Goal: Task Accomplishment & Management: Manage account settings

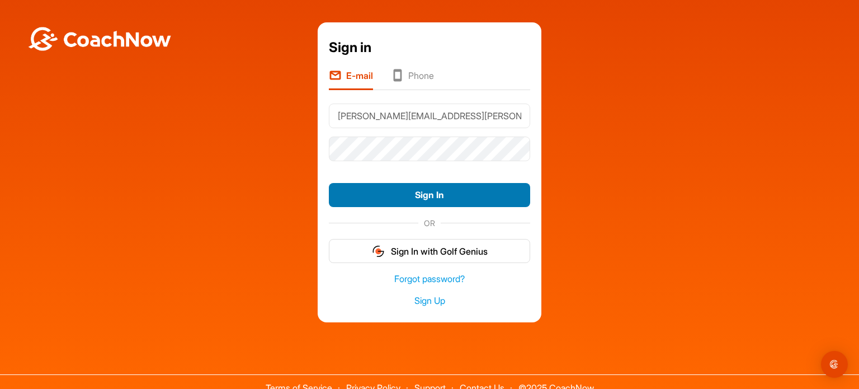
type input "[PERSON_NAME][EMAIL_ADDRESS][PERSON_NAME][DOMAIN_NAME]"
click at [427, 193] on button "Sign In" at bounding box center [429, 195] width 201 height 24
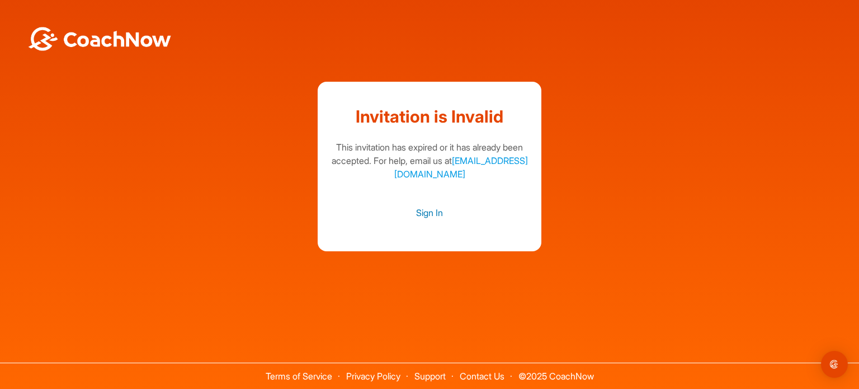
click at [424, 214] on link "Sign In" at bounding box center [429, 212] width 201 height 15
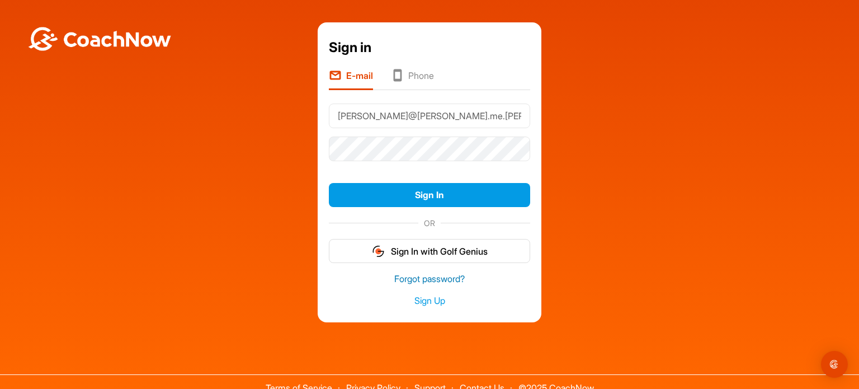
type input "[PERSON_NAME][EMAIL_ADDRESS][PERSON_NAME][DOMAIN_NAME]"
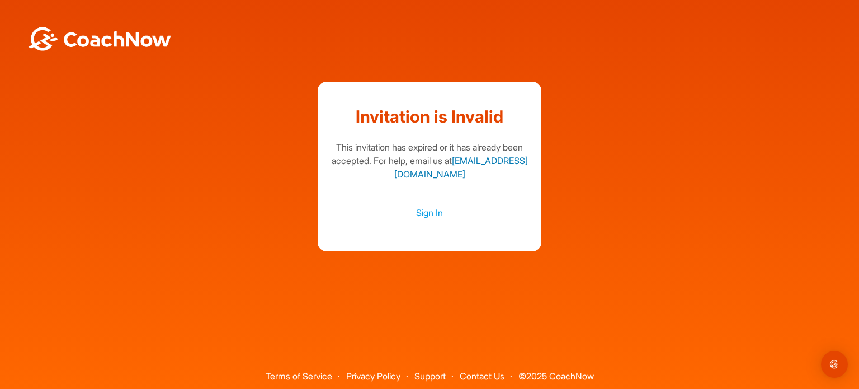
click at [433, 173] on link "support@coachnow.io" at bounding box center [461, 167] width 134 height 25
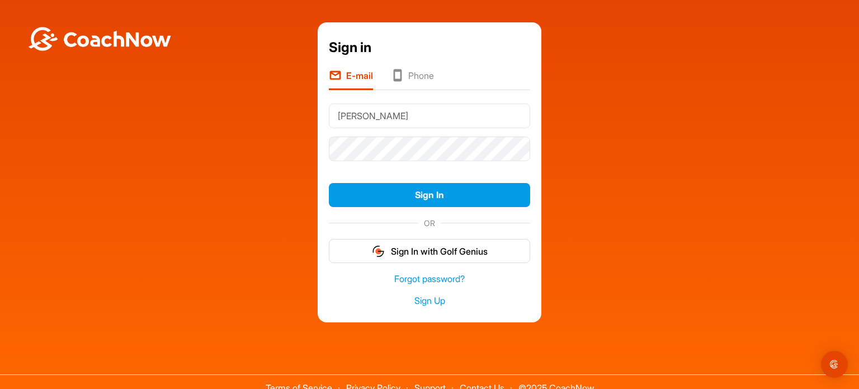
type input "[PERSON_NAME][EMAIL_ADDRESS][PERSON_NAME][DOMAIN_NAME]"
click at [422, 276] on link "Forgot password?" at bounding box center [429, 278] width 201 height 13
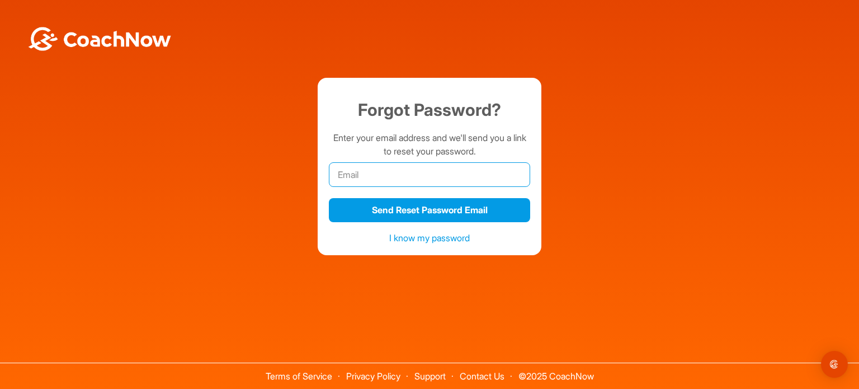
click at [363, 172] on input "email" at bounding box center [429, 174] width 201 height 25
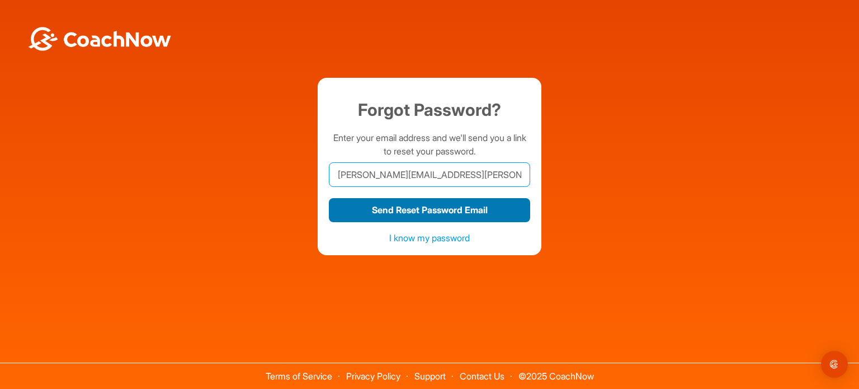
type input "[PERSON_NAME][EMAIL_ADDRESS][PERSON_NAME][DOMAIN_NAME]"
click at [426, 208] on button "Send Reset Password Email" at bounding box center [429, 210] width 201 height 24
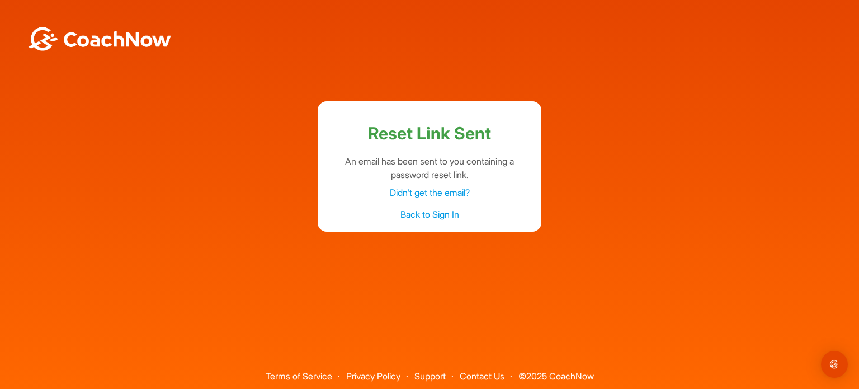
click at [431, 215] on link "Back to Sign In" at bounding box center [430, 214] width 59 height 11
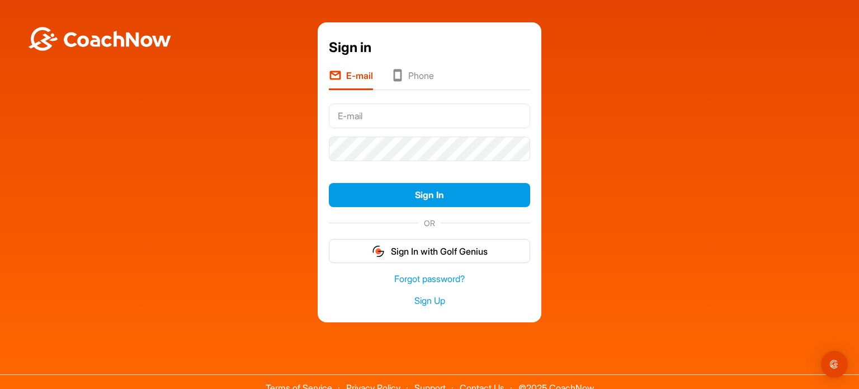
click at [356, 115] on input "text" at bounding box center [429, 116] width 201 height 25
type input "[PERSON_NAME][EMAIL_ADDRESS][PERSON_NAME][DOMAIN_NAME]"
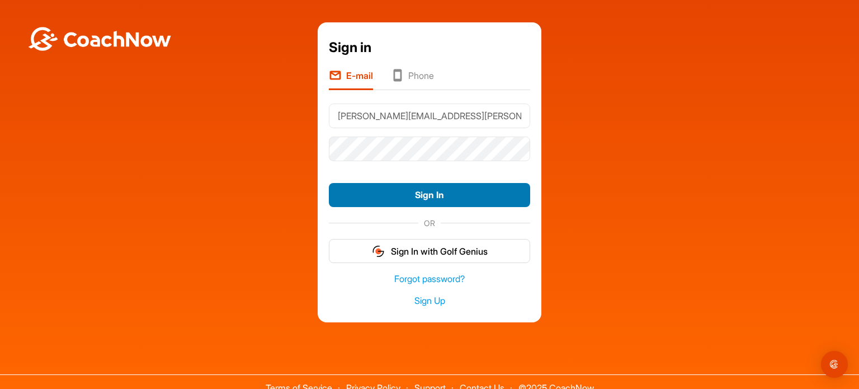
click at [417, 197] on button "Sign In" at bounding box center [429, 195] width 201 height 24
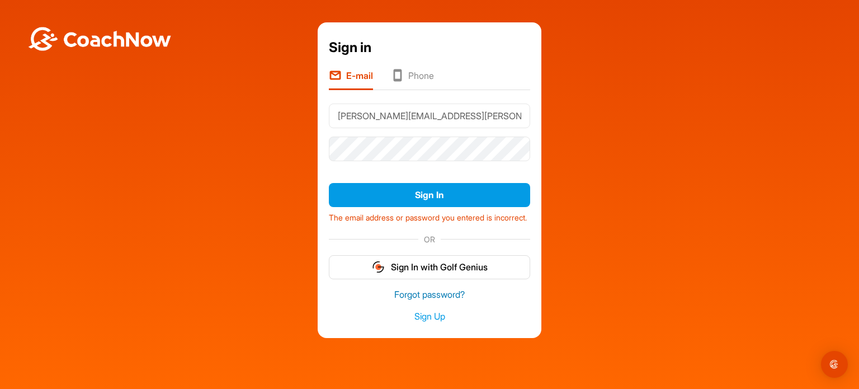
click at [425, 301] on link "Forgot password?" at bounding box center [429, 294] width 201 height 13
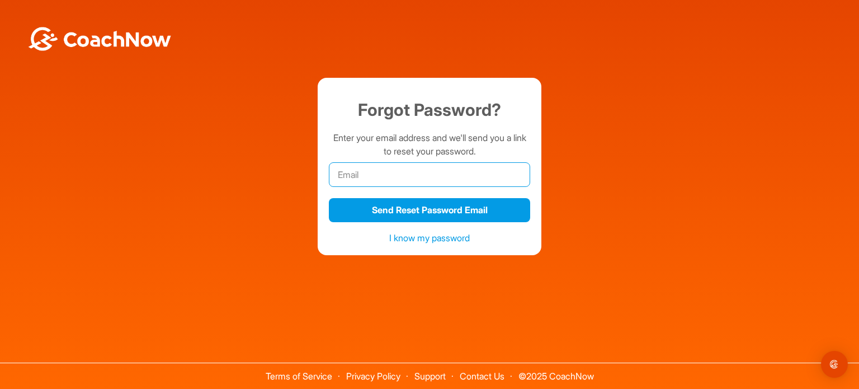
click at [383, 175] on input "email" at bounding box center [429, 174] width 201 height 25
type input "[PERSON_NAME][EMAIL_ADDRESS][PERSON_NAME][DOMAIN_NAME]"
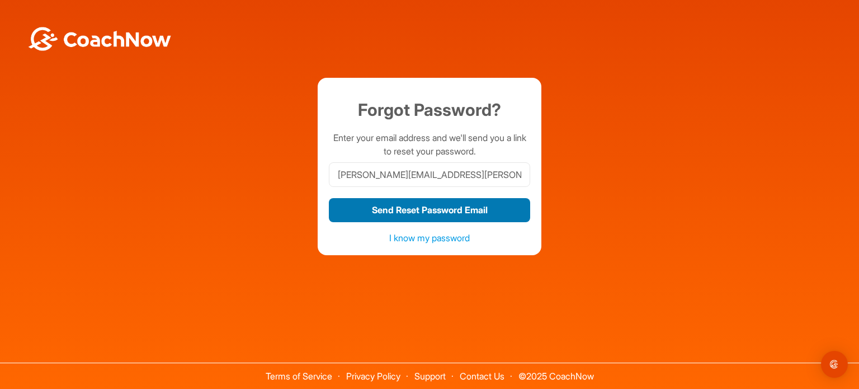
click at [422, 216] on button "Send Reset Password Email" at bounding box center [429, 210] width 201 height 24
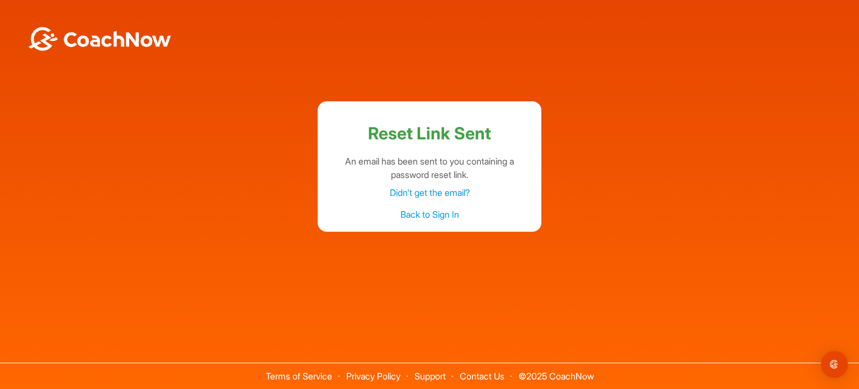
click at [445, 190] on link "Didn't get the email?" at bounding box center [430, 192] width 80 height 11
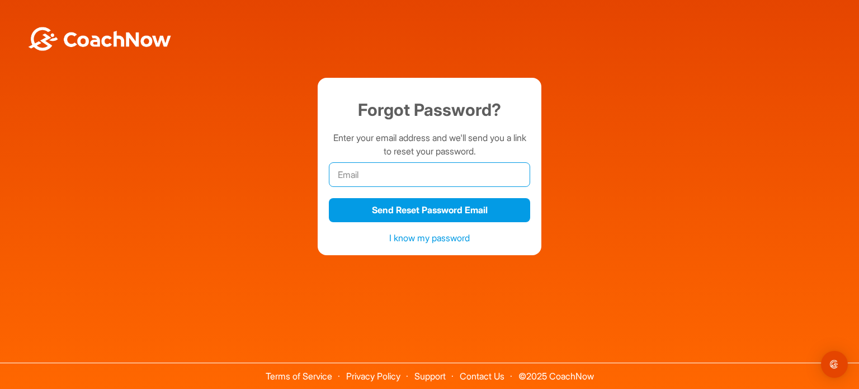
click at [403, 173] on input "email" at bounding box center [429, 174] width 201 height 25
type input "[PERSON_NAME][EMAIL_ADDRESS][PERSON_NAME][DOMAIN_NAME]"
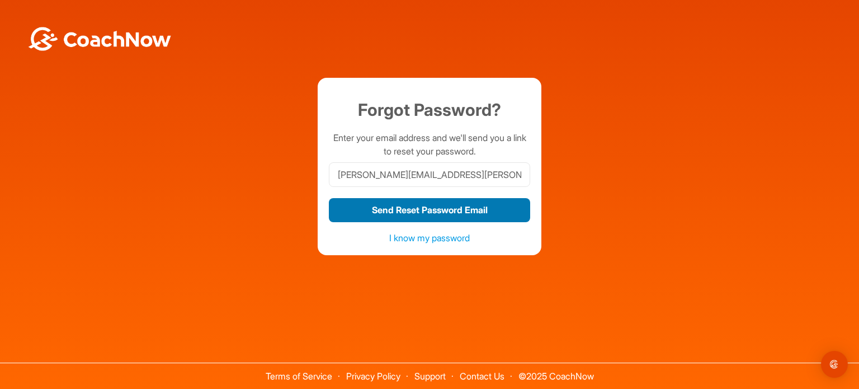
click at [422, 213] on button "Send Reset Password Email" at bounding box center [429, 210] width 201 height 24
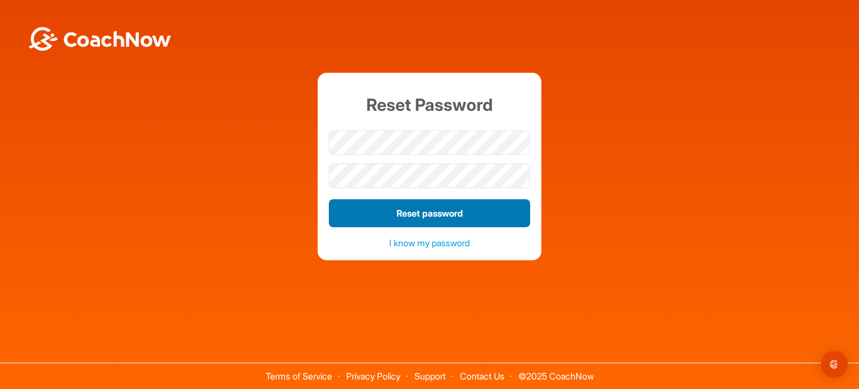
click at [441, 216] on button "Reset password" at bounding box center [429, 213] width 201 height 28
click at [419, 213] on button "Reset password" at bounding box center [429, 213] width 201 height 28
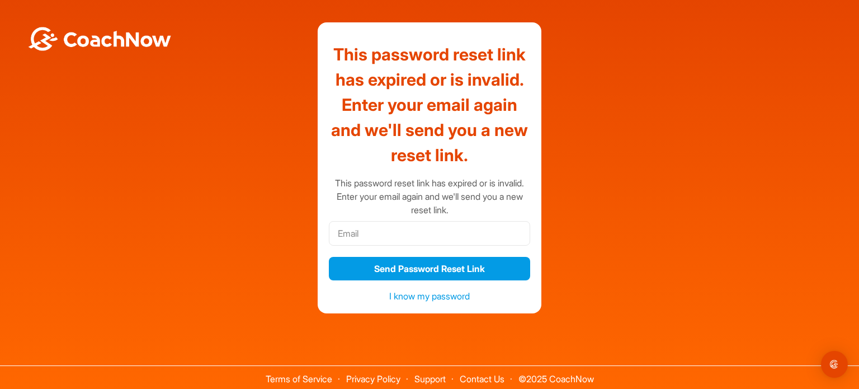
click at [608, 197] on div "This password reset link has expired or is invalid. Enter your email again and …" at bounding box center [430, 167] width 848 height 291
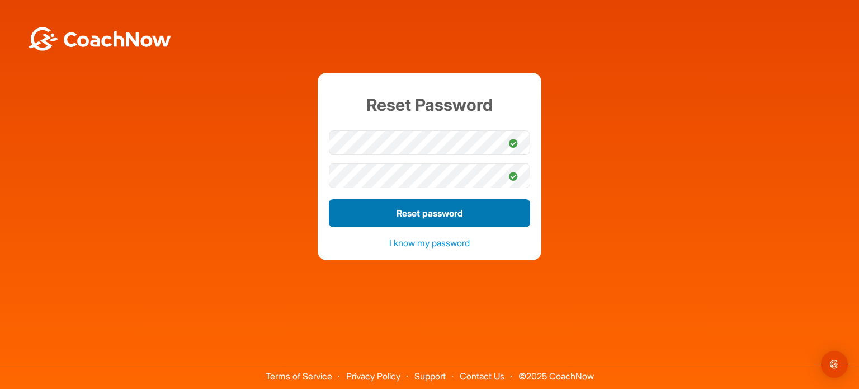
click at [418, 216] on button "Reset password" at bounding box center [429, 213] width 201 height 28
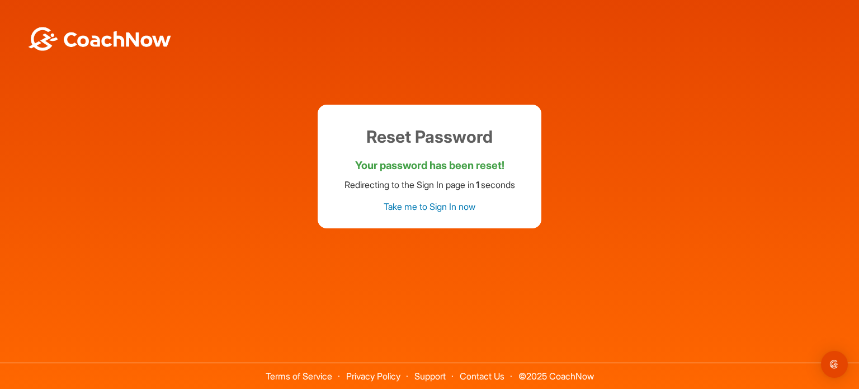
click at [447, 203] on link "Take me to Sign In now" at bounding box center [430, 206] width 92 height 11
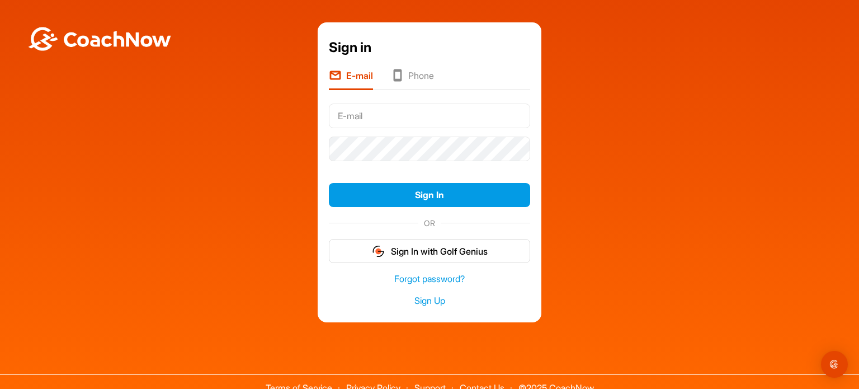
click at [374, 115] on input "text" at bounding box center [429, 116] width 201 height 25
type input "elaine@benton.me.uk"
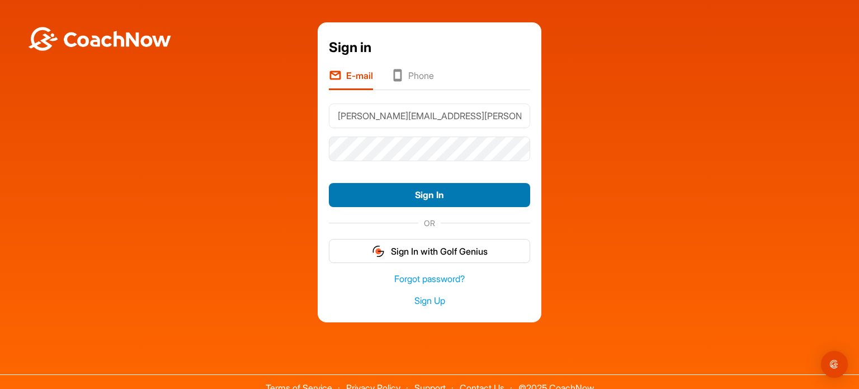
click at [430, 197] on button "Sign In" at bounding box center [429, 195] width 201 height 24
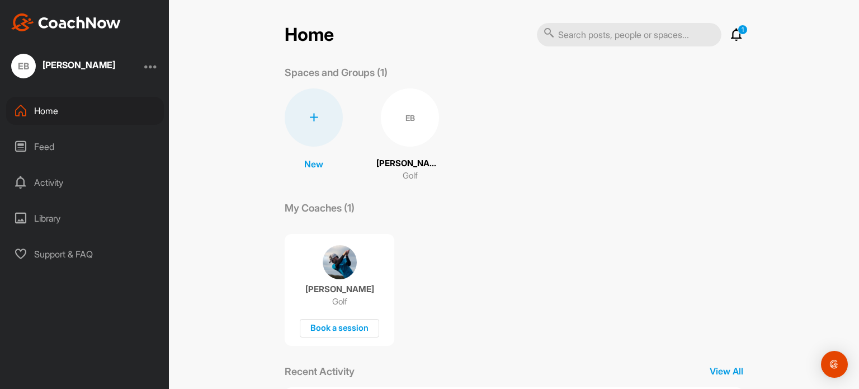
click at [151, 68] on div at bounding box center [150, 65] width 13 height 13
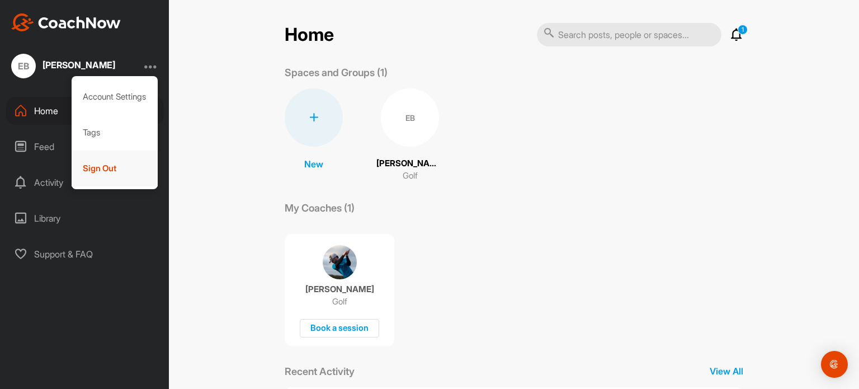
click at [97, 171] on div "Sign Out" at bounding box center [115, 169] width 87 height 36
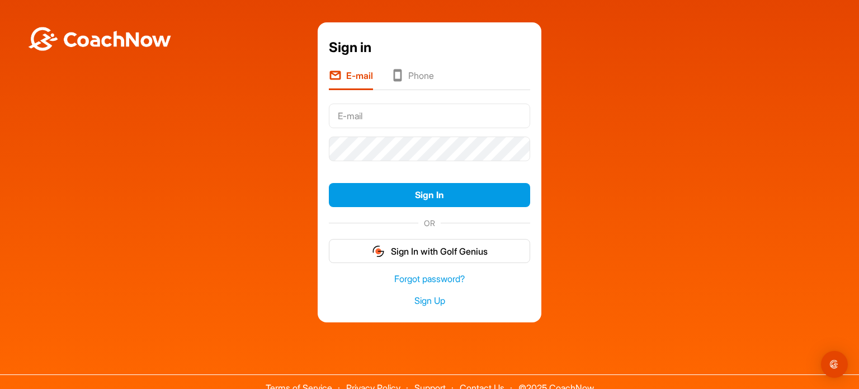
click at [364, 116] on input "text" at bounding box center [429, 116] width 201 height 25
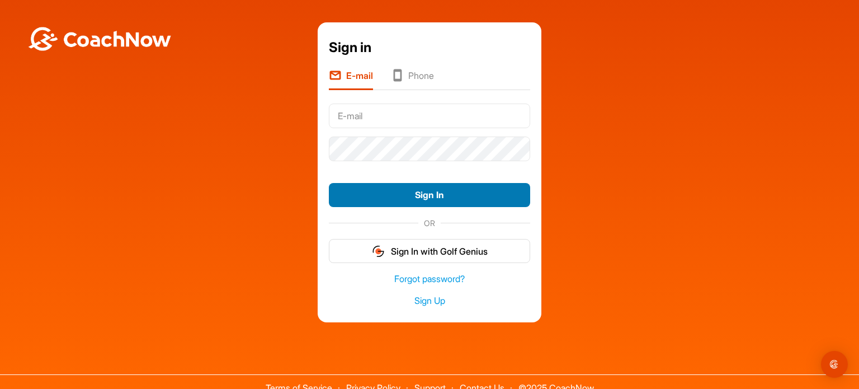
click at [415, 192] on button "Sign In" at bounding box center [429, 195] width 201 height 24
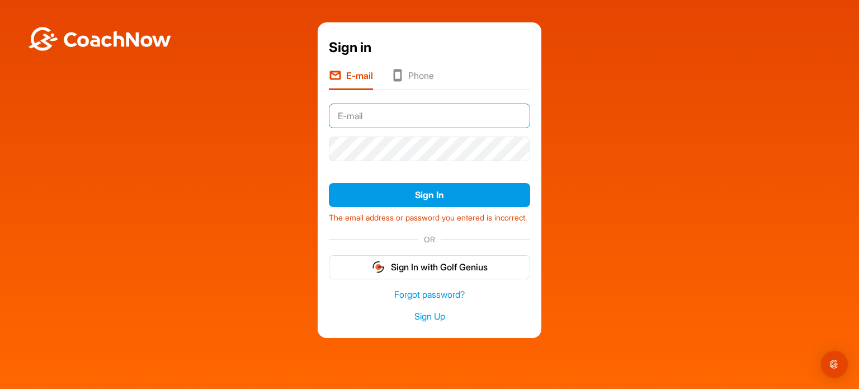
click at [369, 115] on input "text" at bounding box center [429, 116] width 201 height 25
type input "[PERSON_NAME][EMAIL_ADDRESS][PERSON_NAME][DOMAIN_NAME]"
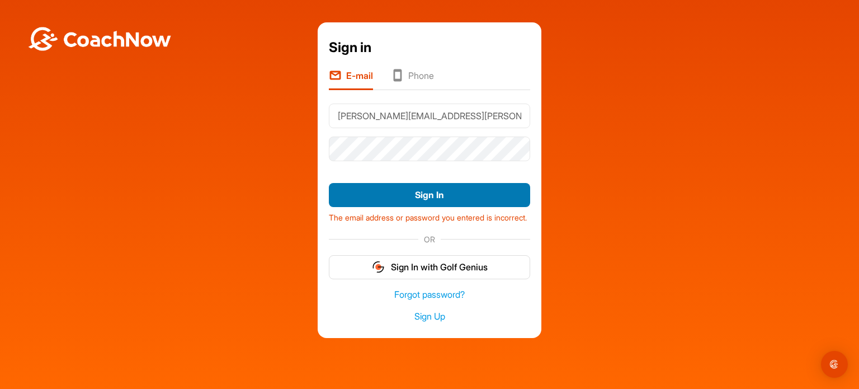
click at [412, 190] on button "Sign In" at bounding box center [429, 195] width 201 height 24
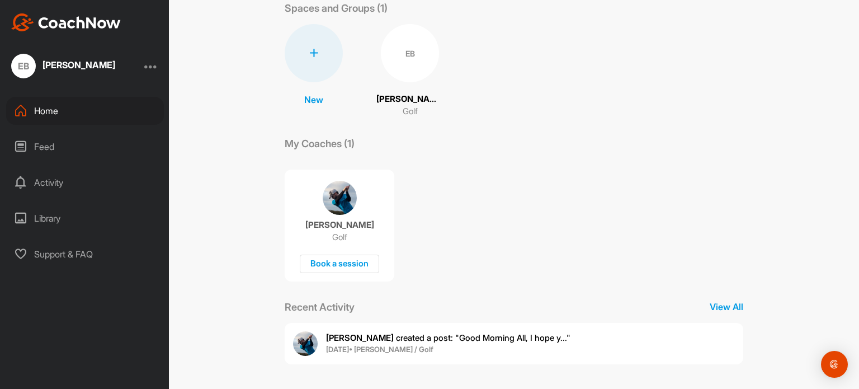
scroll to position [65, 0]
click at [49, 147] on div "Feed" at bounding box center [85, 147] width 158 height 28
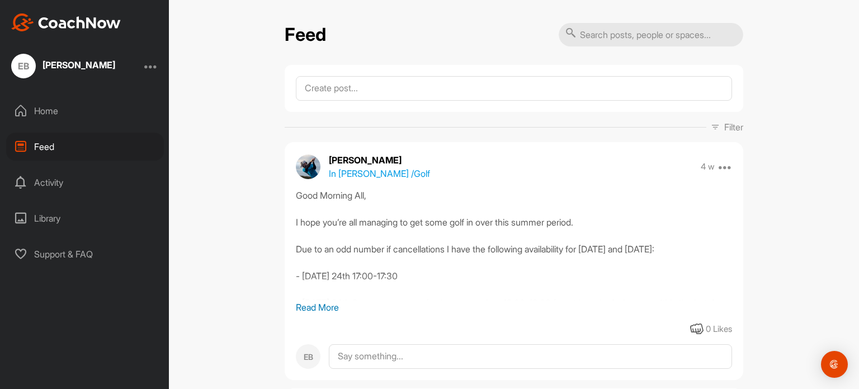
click at [49, 184] on div "Activity" at bounding box center [85, 182] width 158 height 28
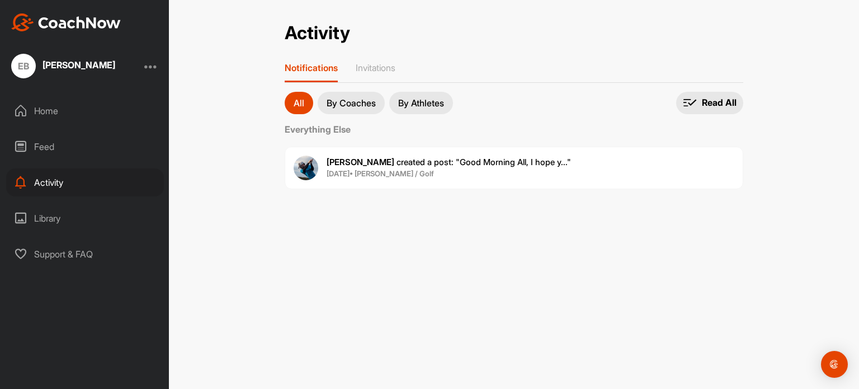
click at [52, 221] on div "Library" at bounding box center [85, 218] width 158 height 28
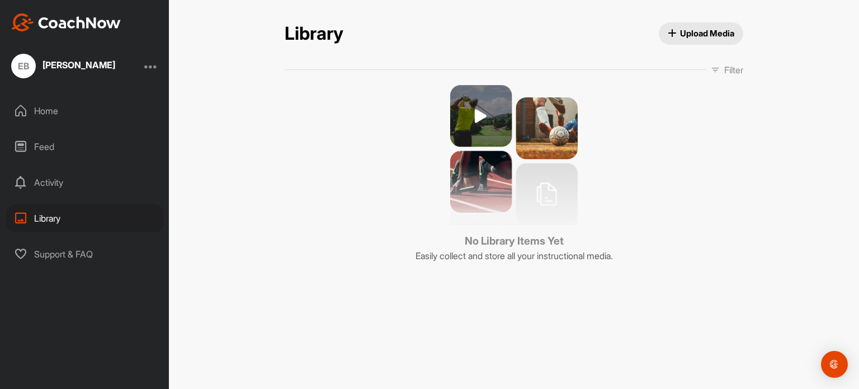
click at [55, 255] on div "Support & FAQ" at bounding box center [85, 254] width 158 height 28
click at [45, 111] on div "Home" at bounding box center [85, 111] width 158 height 28
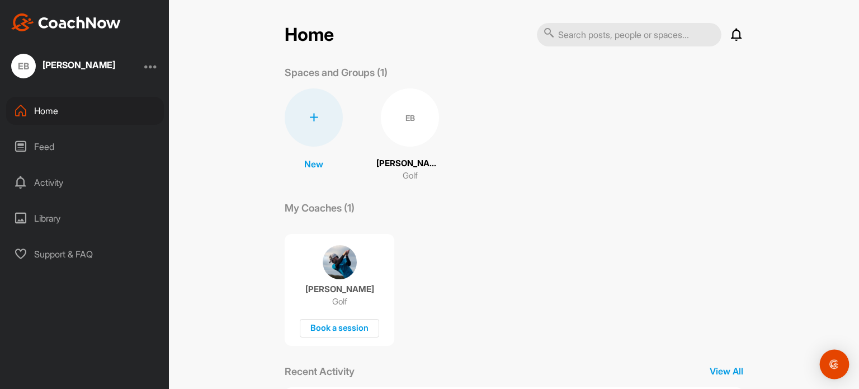
click at [833, 368] on img "Open Intercom Messenger" at bounding box center [835, 364] width 15 height 15
click at [833, 368] on div "Open Intercom Messenger" at bounding box center [835, 365] width 30 height 30
click at [833, 368] on img "Open Intercom Messenger" at bounding box center [835, 364] width 15 height 15
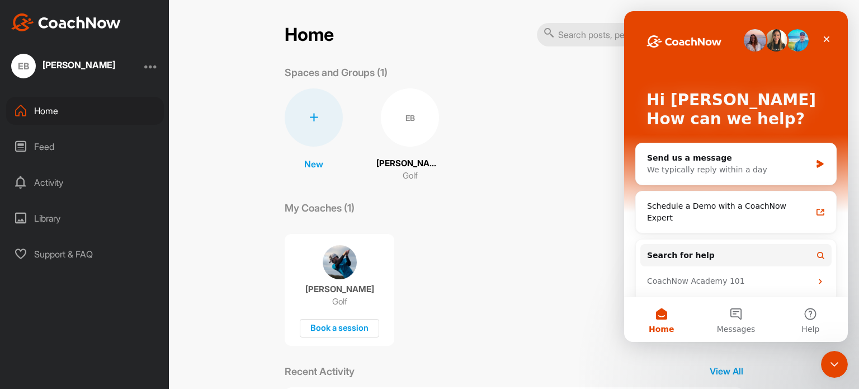
click at [842, 366] on div "Close Intercom Messenger" at bounding box center [834, 364] width 27 height 27
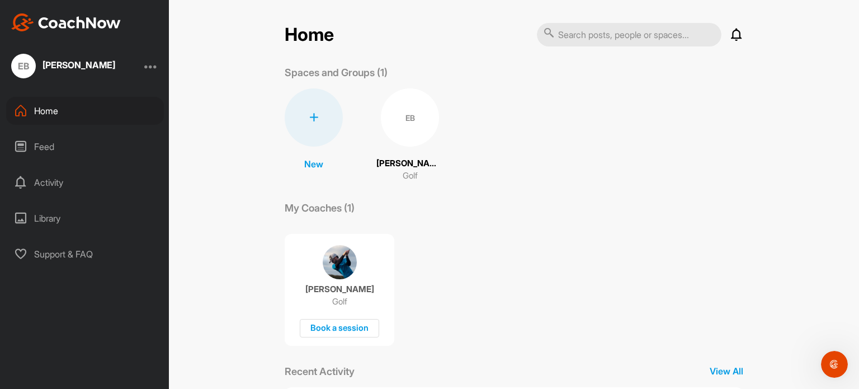
click at [839, 366] on icon "Open Intercom Messenger" at bounding box center [835, 364] width 18 height 18
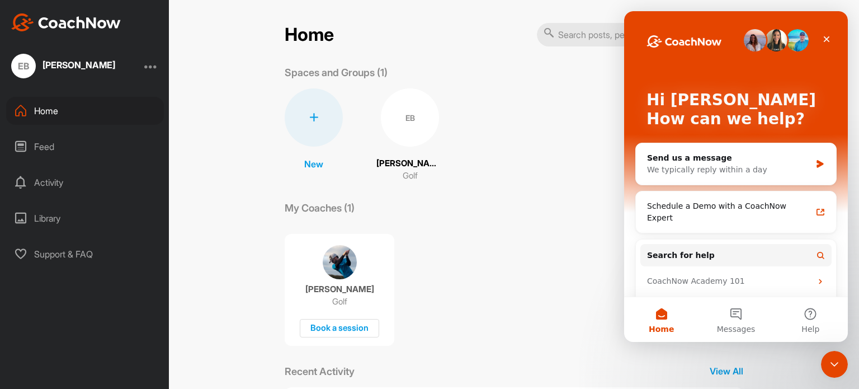
click at [839, 366] on icon "Close Intercom Messenger" at bounding box center [834, 364] width 13 height 13
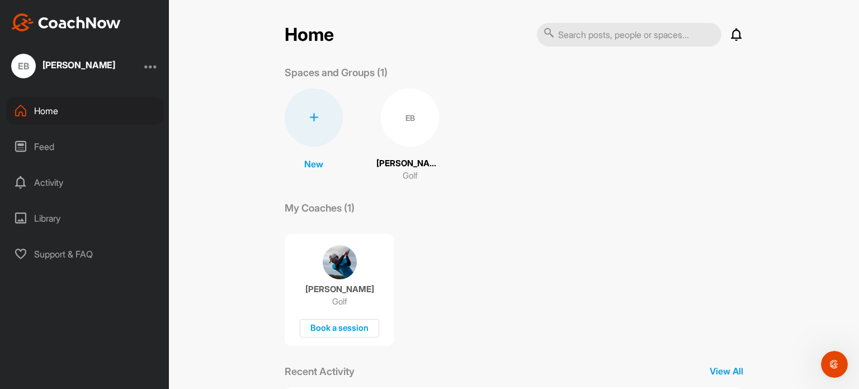
click at [835, 365] on icon "Open Intercom Messenger" at bounding box center [835, 364] width 8 height 9
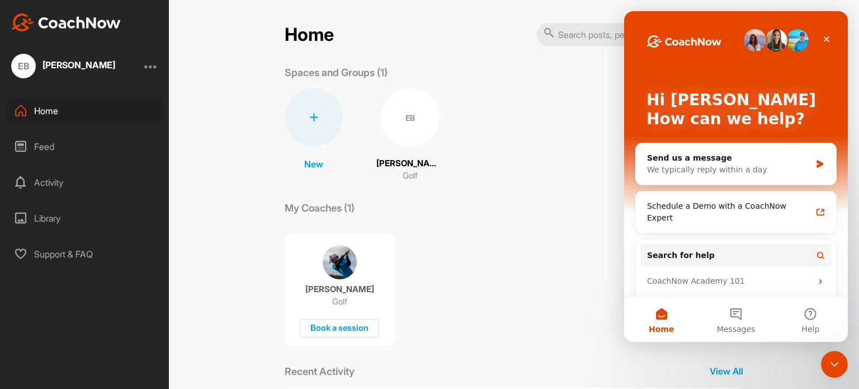
click at [830, 362] on icon "Close Intercom Messenger" at bounding box center [834, 364] width 13 height 13
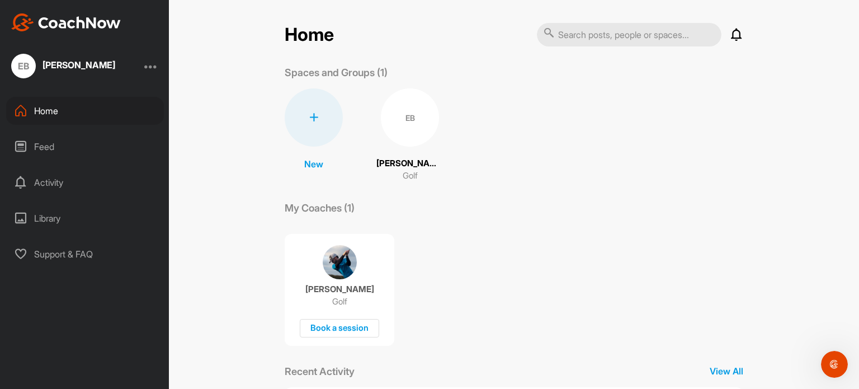
click at [396, 127] on div "EB" at bounding box center [410, 117] width 58 height 58
click at [411, 109] on div "EB" at bounding box center [410, 117] width 58 height 58
